Goal: Task Accomplishment & Management: Manage account settings

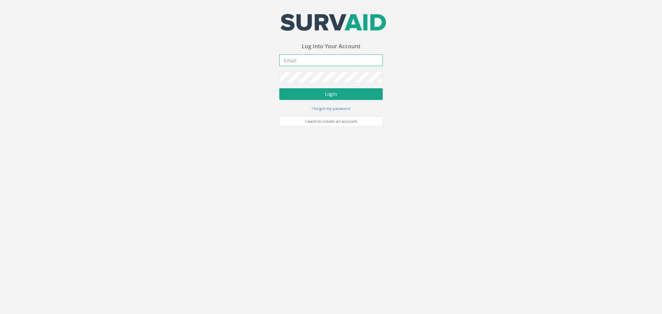
type input "[EMAIL_ADDRESS][DOMAIN_NAME]"
click at [324, 97] on button "Login" at bounding box center [330, 94] width 103 height 12
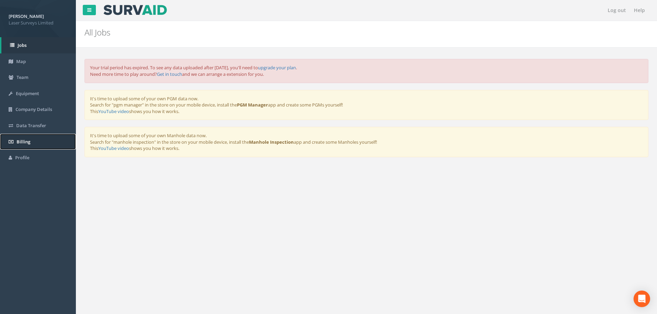
click at [24, 143] on span "Billing" at bounding box center [24, 142] width 14 height 6
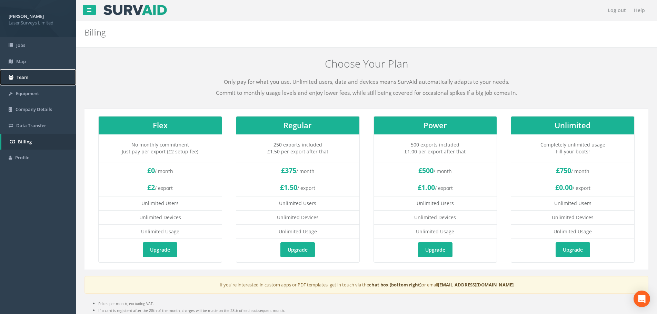
click at [23, 79] on span "Team" at bounding box center [23, 77] width 12 height 6
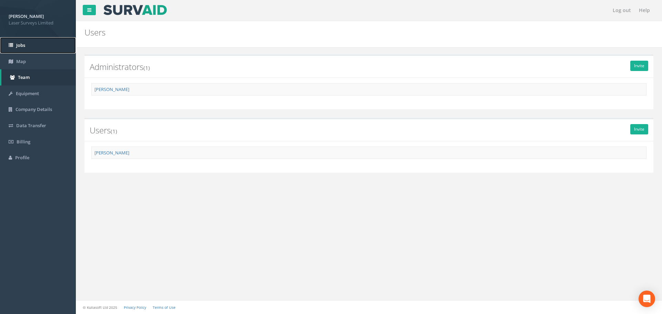
click at [30, 46] on link "Jobs" at bounding box center [38, 45] width 76 height 16
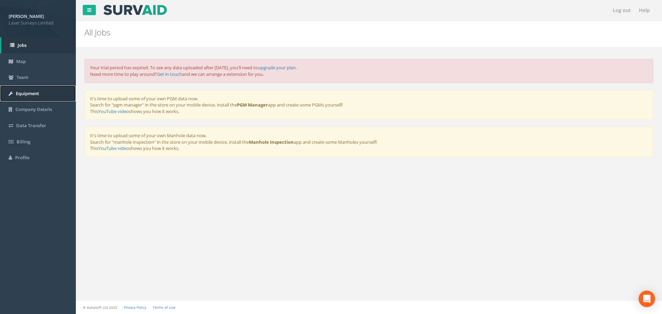
click at [30, 93] on span "Equipment" at bounding box center [27, 93] width 23 height 6
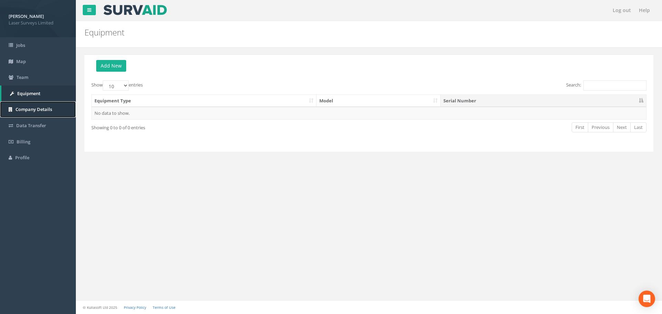
click at [31, 104] on link "Company Details" at bounding box center [38, 109] width 76 height 16
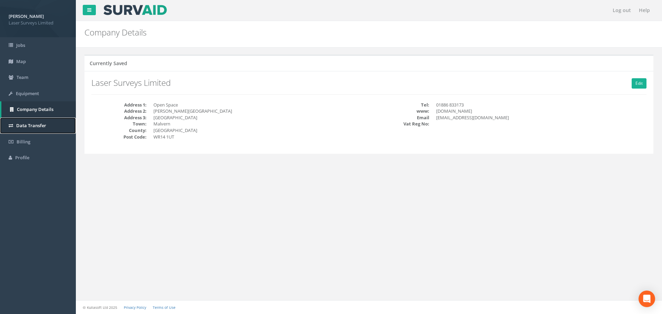
click at [33, 123] on span "Data Transfer" at bounding box center [31, 125] width 30 height 6
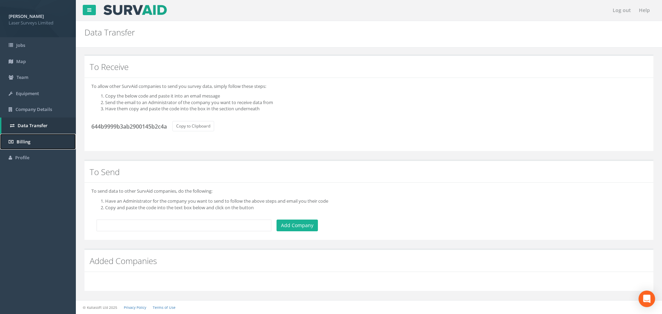
click at [31, 147] on link "Billing" at bounding box center [38, 142] width 76 height 16
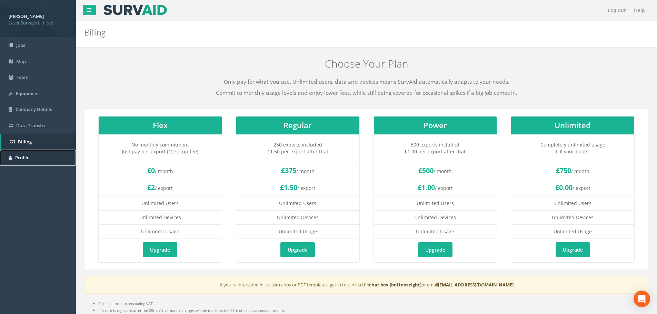
click at [29, 157] on span "Profile" at bounding box center [22, 157] width 14 height 6
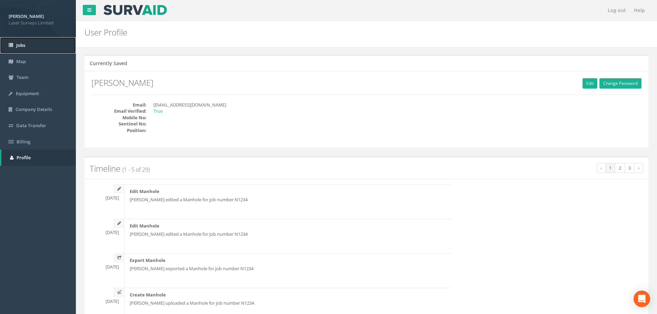
click at [32, 49] on link "Jobs" at bounding box center [38, 45] width 76 height 16
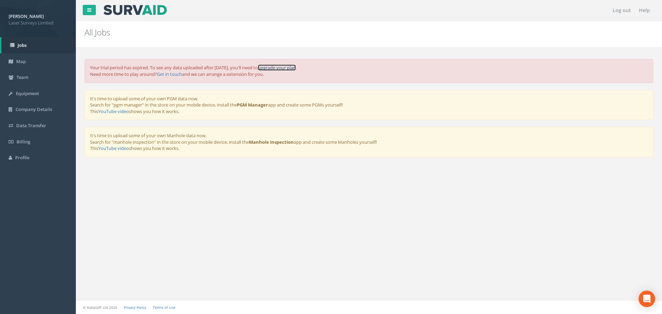
click at [296, 69] on link "upgrade your plan" at bounding box center [277, 67] width 38 height 6
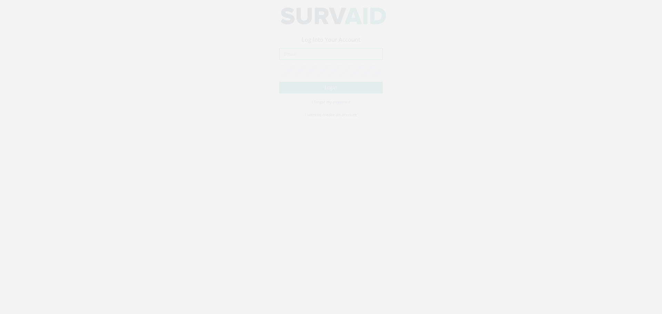
type input "[EMAIL_ADDRESS][DOMAIN_NAME]"
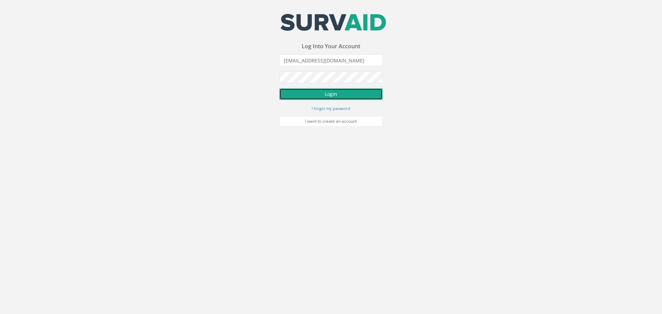
click at [366, 99] on button "Login" at bounding box center [330, 94] width 103 height 12
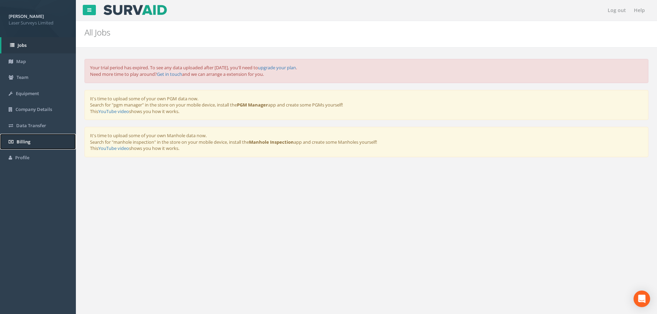
click at [25, 144] on span "Billing" at bounding box center [24, 142] width 14 height 6
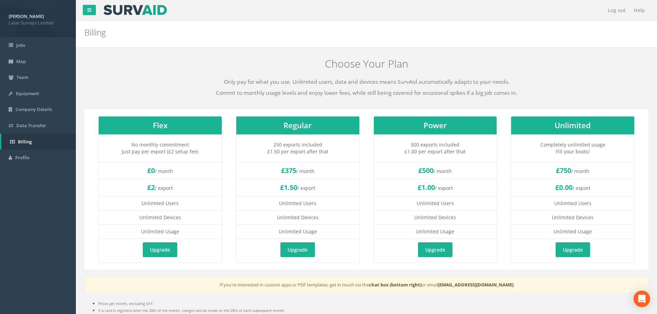
click at [124, 11] on image at bounding box center [135, 10] width 65 height 10
click at [84, 11] on link at bounding box center [89, 10] width 13 height 10
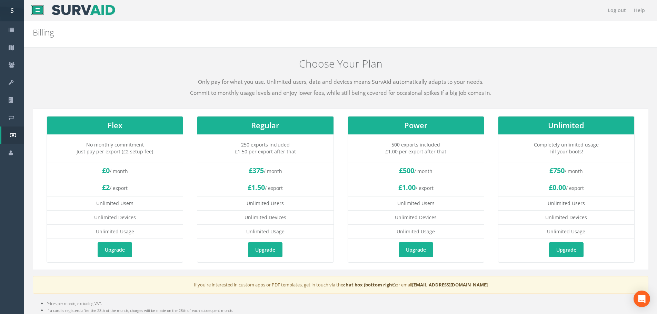
click at [36, 8] on icon at bounding box center [38, 10] width 4 height 5
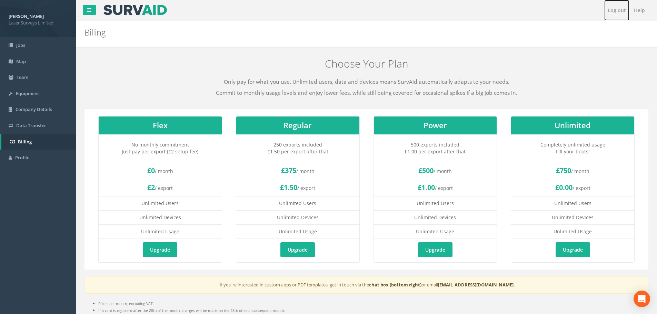
click at [619, 11] on link "Log out" at bounding box center [616, 10] width 25 height 21
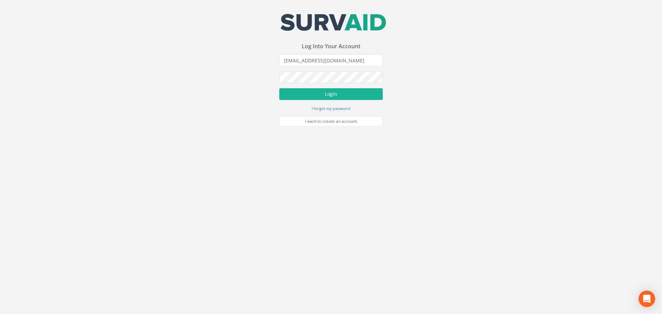
click at [351, 10] on div "Your email address was sucessfully verified - please login below to continue Yo…" at bounding box center [330, 63] width 103 height 127
click at [346, 24] on image at bounding box center [333, 22] width 108 height 17
drag, startPoint x: 333, startPoint y: 15, endPoint x: 312, endPoint y: 20, distance: 22.3
click at [312, 20] on image at bounding box center [333, 22] width 108 height 17
click at [304, 27] on image at bounding box center [333, 22] width 108 height 17
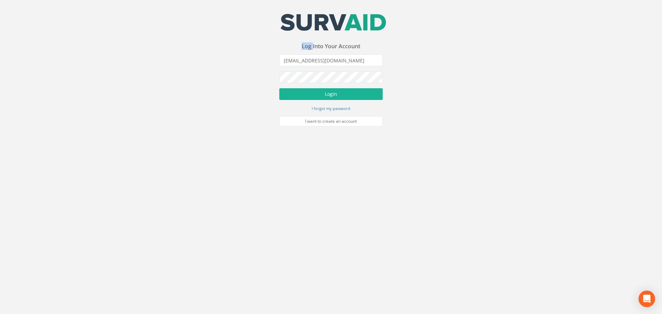
click at [304, 27] on image at bounding box center [333, 22] width 108 height 17
click at [353, 121] on link "I want to create an account" at bounding box center [330, 121] width 103 height 10
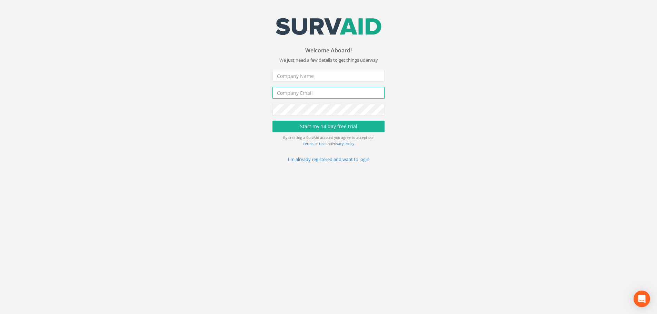
type input "[EMAIL_ADDRESS][DOMAIN_NAME]"
